Goal: Transaction & Acquisition: Subscribe to service/newsletter

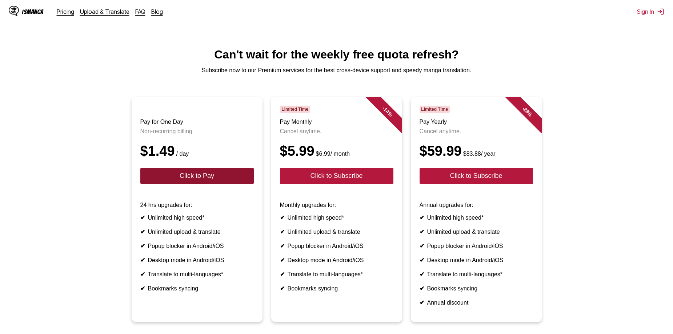
click at [241, 181] on button "Click to Pay" at bounding box center [196, 176] width 113 height 16
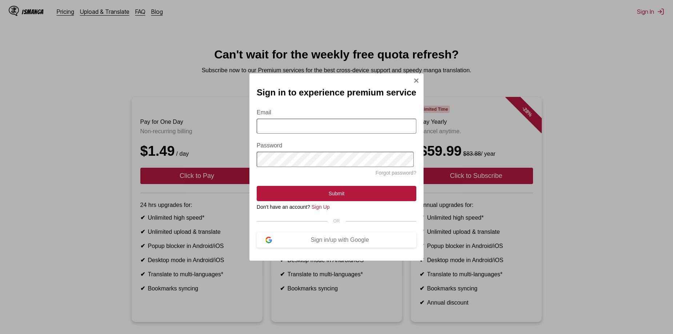
click at [295, 124] on input "Email" at bounding box center [337, 126] width 160 height 15
type input "**********"
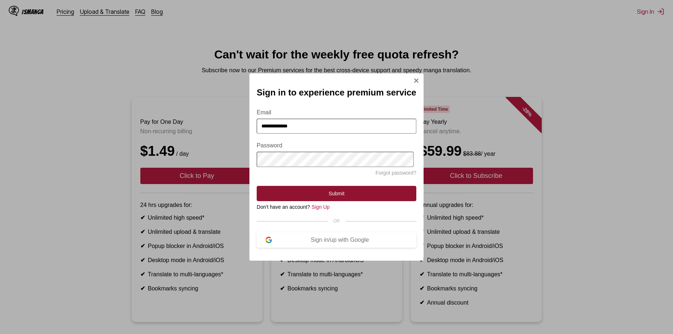
click at [311, 198] on button "Submit" at bounding box center [337, 193] width 160 height 15
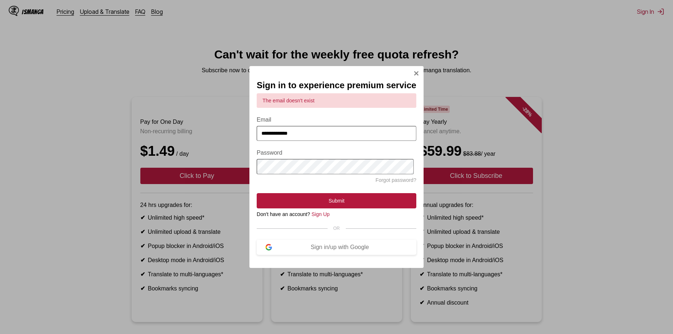
click at [449, 111] on div "**********" at bounding box center [336, 167] width 673 height 334
click at [449, 111] on div "Limited Time" at bounding box center [475, 109] width 113 height 7
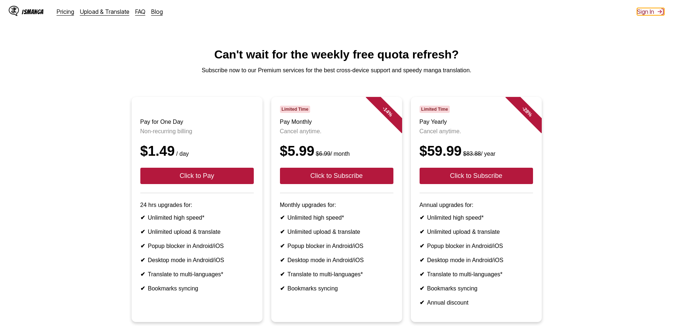
click at [645, 13] on button "Sign In" at bounding box center [650, 11] width 27 height 7
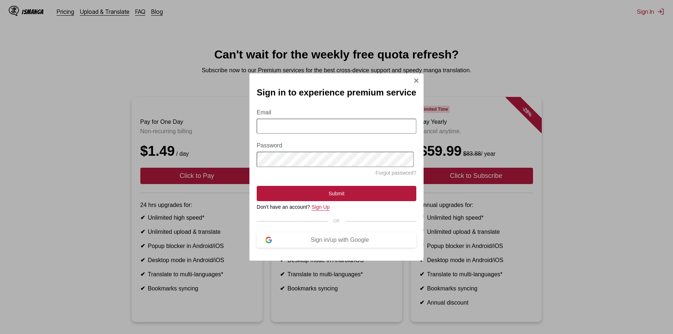
click at [323, 210] on link "Sign Up" at bounding box center [320, 207] width 18 height 6
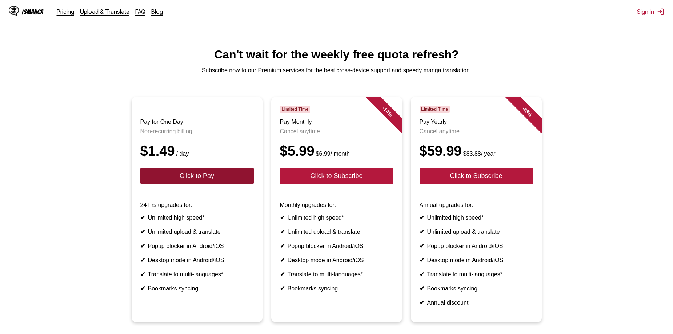
click at [234, 184] on button "Click to Pay" at bounding box center [196, 176] width 113 height 16
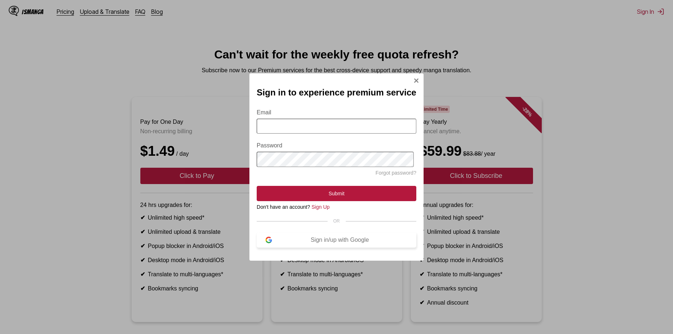
click at [340, 242] on div "Sign in/up with Google" at bounding box center [340, 240] width 136 height 7
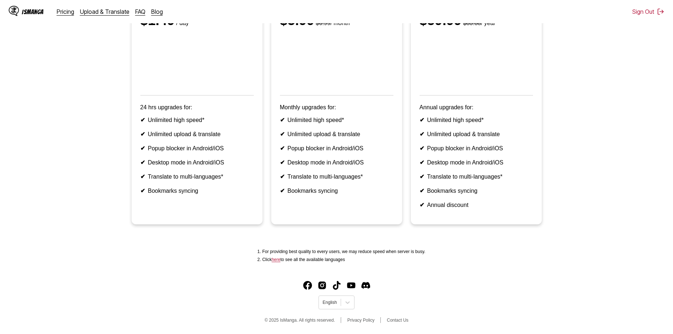
scroll to position [147, 0]
click at [348, 300] on icon at bounding box center [347, 302] width 7 height 7
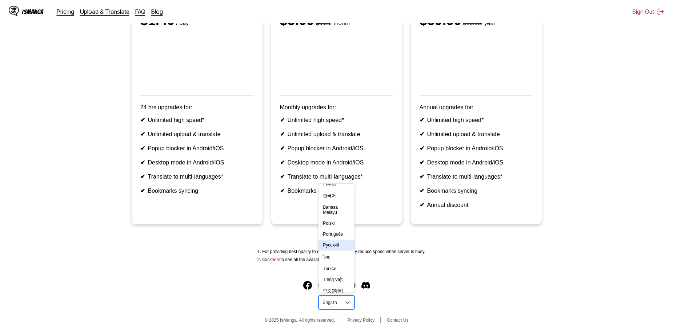
click at [342, 251] on div "Русский" at bounding box center [336, 245] width 36 height 11
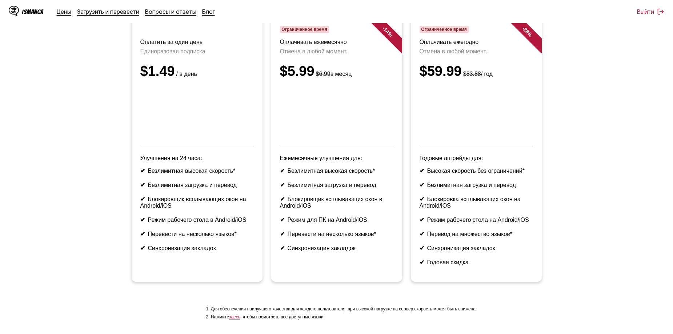
scroll to position [74, 0]
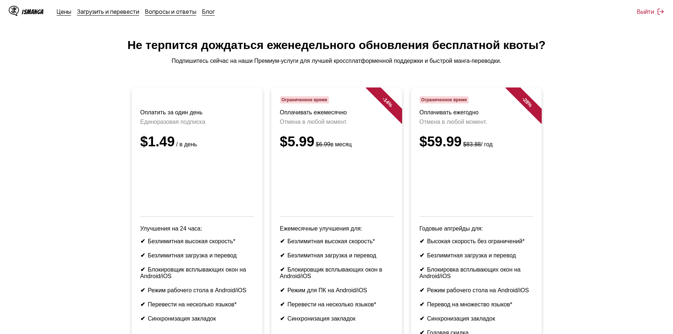
scroll to position [36, 0]
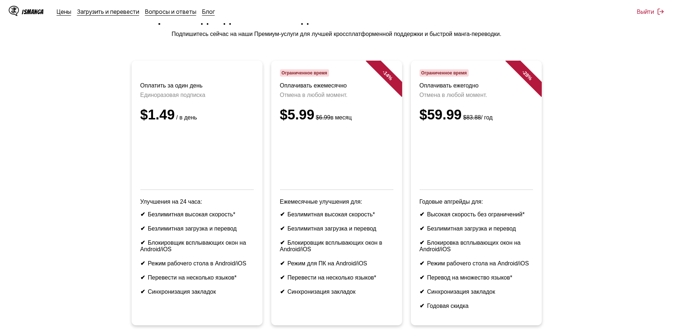
click at [65, 16] on div "IsManga Цены Загрузить и перевести Вопросы и ответы Блог" at bounding box center [115, 11] width 212 height 23
click at [63, 14] on link "Цены" at bounding box center [64, 11] width 15 height 7
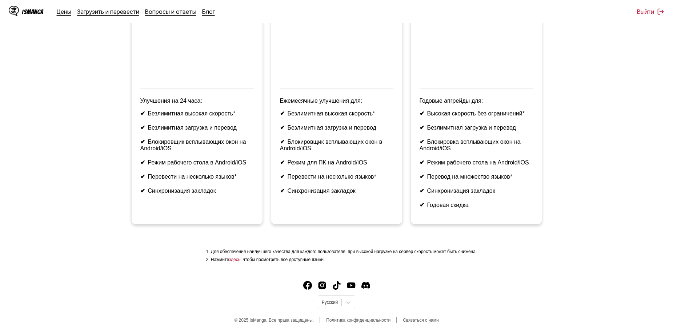
scroll to position [145, 0]
